Goal: Complete application form

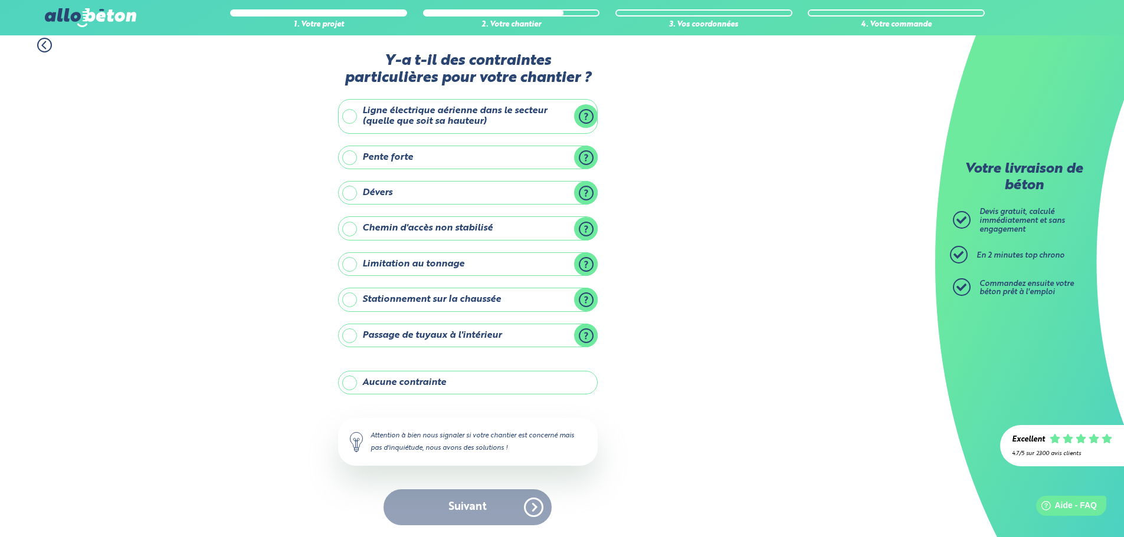
drag, startPoint x: 393, startPoint y: 375, endPoint x: 401, endPoint y: 391, distance: 18.5
click at [393, 374] on label "Aucune contrainte" at bounding box center [468, 383] width 260 height 24
click at [431, 371] on label "Aucune contrainte" at bounding box center [468, 383] width 260 height 24
click at [0, 0] on input "Aucune contrainte" at bounding box center [0, 0] width 0 height 0
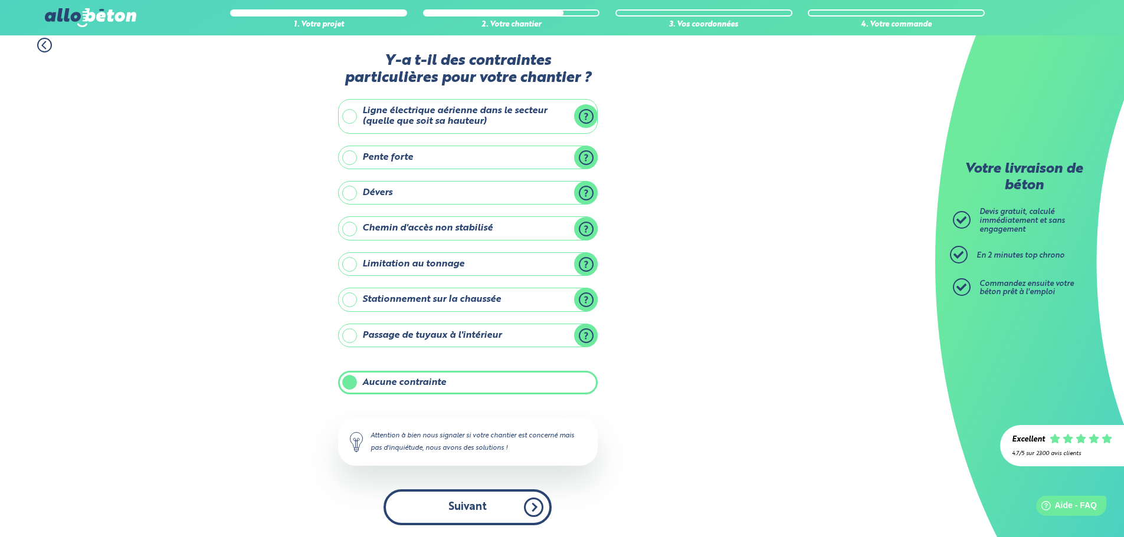
click at [475, 512] on button "Suivant" at bounding box center [467, 508] width 168 height 36
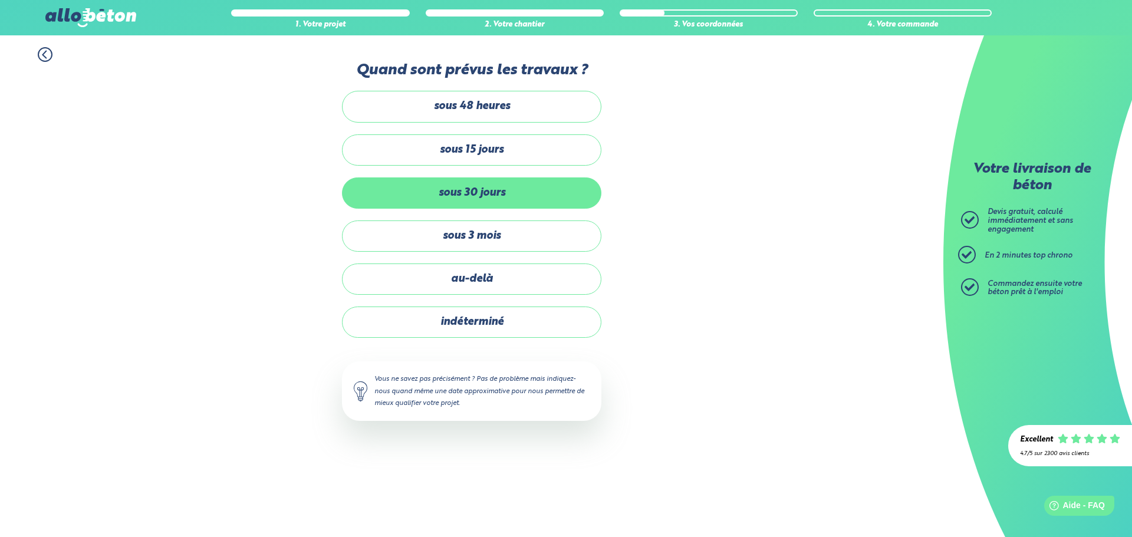
click at [521, 196] on label "sous 30 jours" at bounding box center [472, 193] width 260 height 31
click at [0, 0] on input "sous 30 jours" at bounding box center [0, 0] width 0 height 0
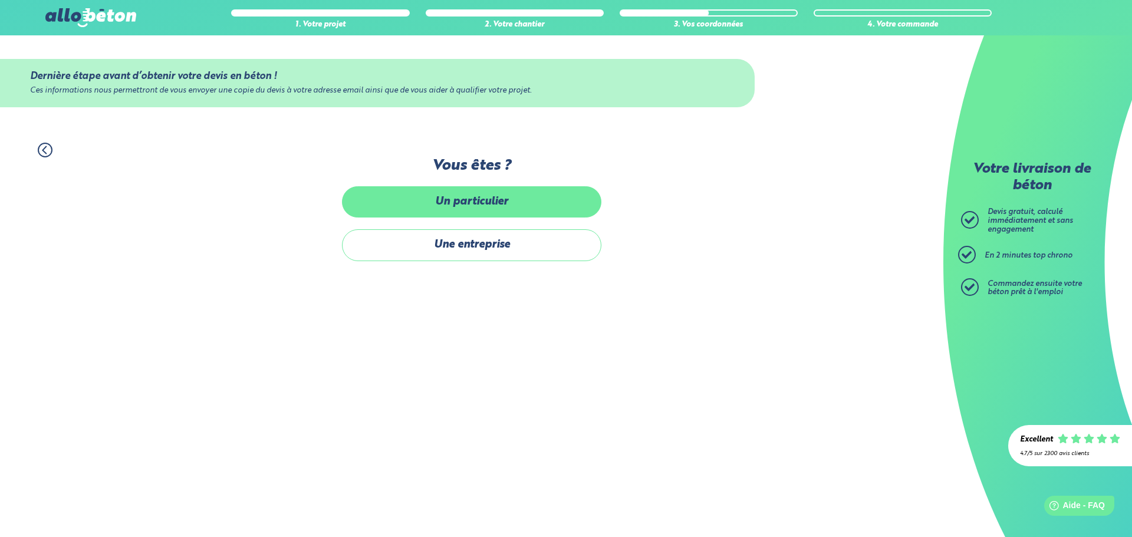
click at [514, 211] on label "Un particulier" at bounding box center [472, 201] width 260 height 31
click at [0, 0] on input "Un particulier" at bounding box center [0, 0] width 0 height 0
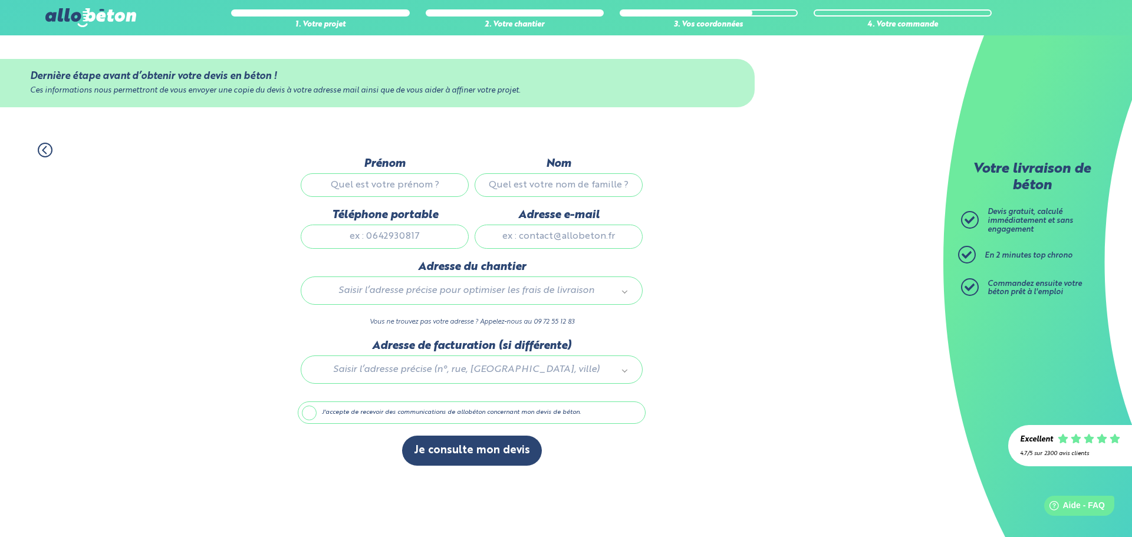
click at [436, 184] on input "Prénom" at bounding box center [385, 185] width 168 height 24
type input "Aude"
click at [513, 190] on input "Nom" at bounding box center [559, 185] width 168 height 24
type input "BOURHIS"
click at [374, 240] on input "Téléphone portable" at bounding box center [385, 237] width 168 height 24
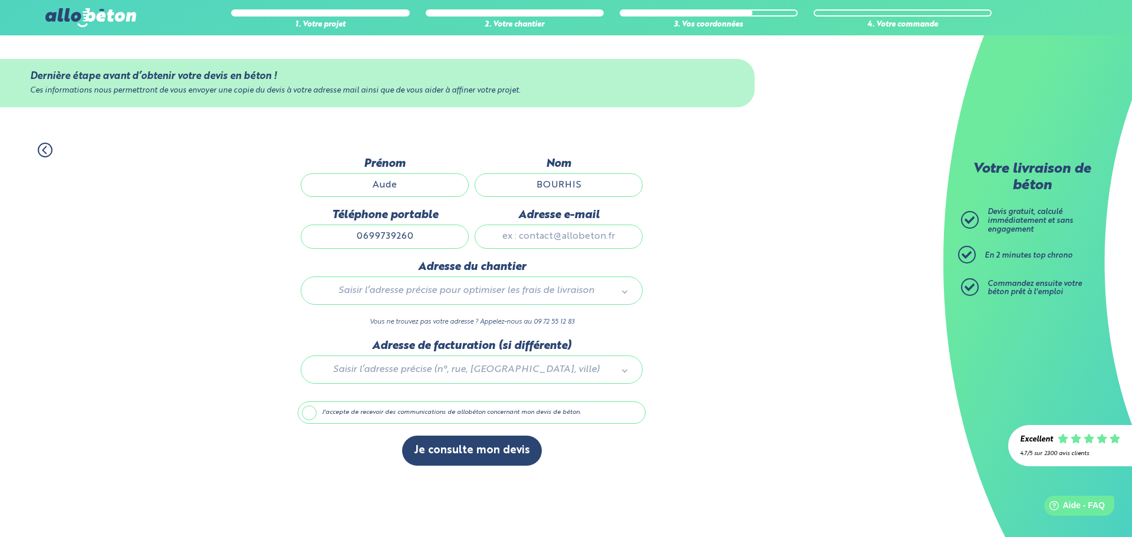
type input "0699739260"
click at [547, 241] on input "Adresse e-mail" at bounding box center [559, 237] width 168 height 24
type input "[EMAIL_ADDRESS][DOMAIN_NAME]"
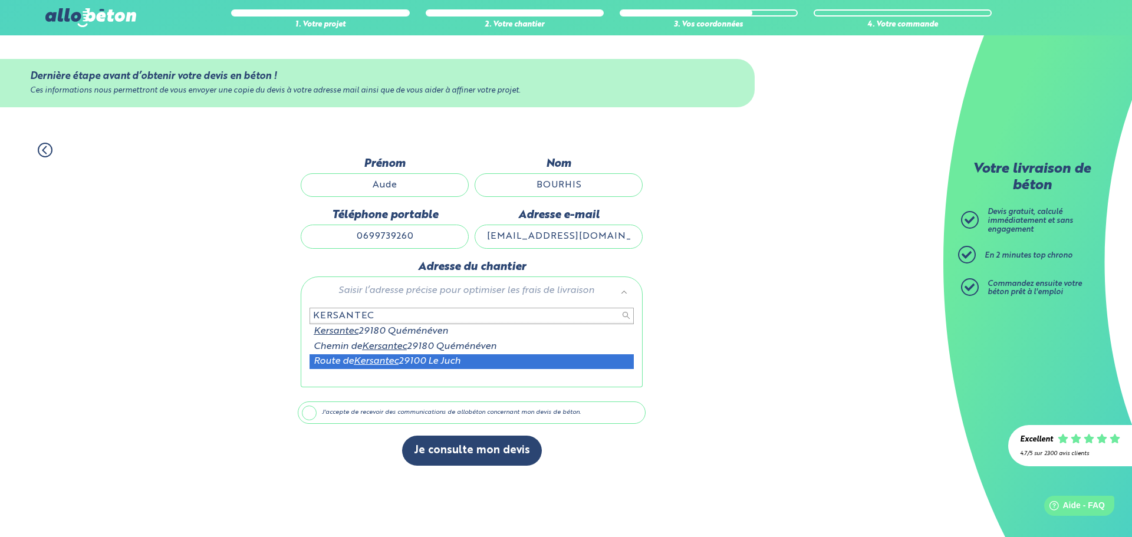
type input "KERSANTEC"
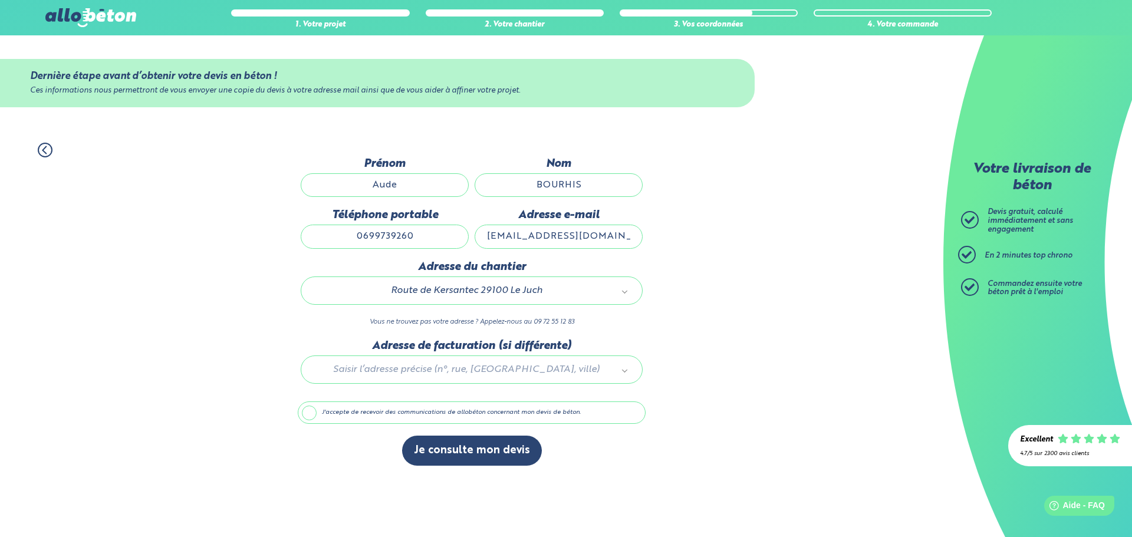
click at [313, 416] on label "J'accepte de recevoir des communications de allobéton concernant mon devis de b…" at bounding box center [472, 413] width 348 height 22
click at [0, 0] on input "J'accepte de recevoir des communications de allobéton concernant mon devis de b…" at bounding box center [0, 0] width 0 height 0
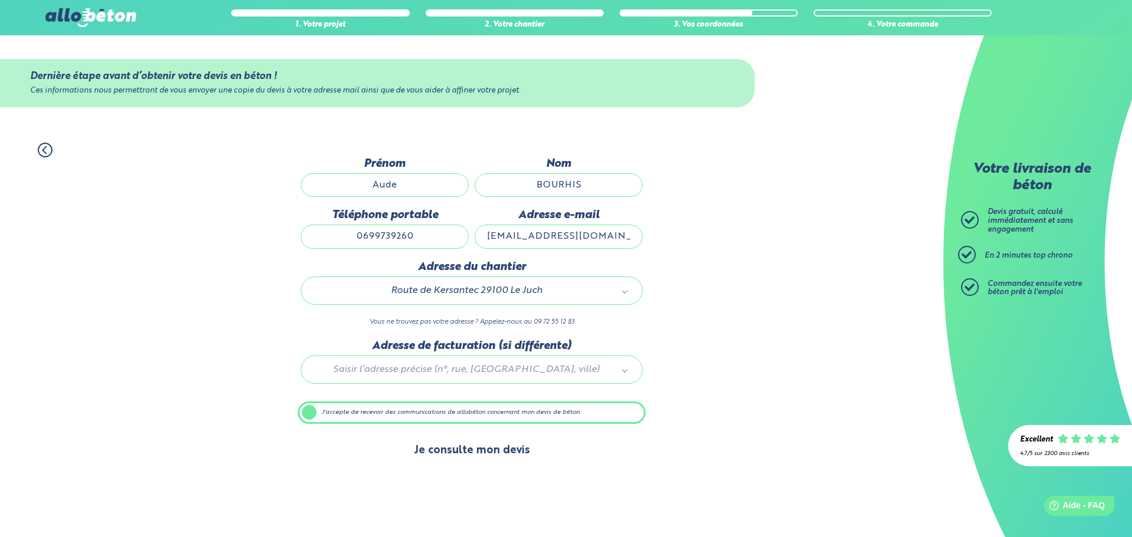
click at [475, 451] on button "Je consulte mon devis" at bounding box center [472, 451] width 140 height 30
